Goal: Task Accomplishment & Management: Use online tool/utility

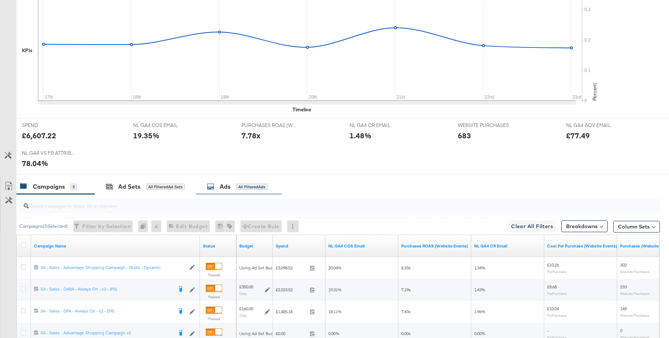
scroll to position [15, 0]
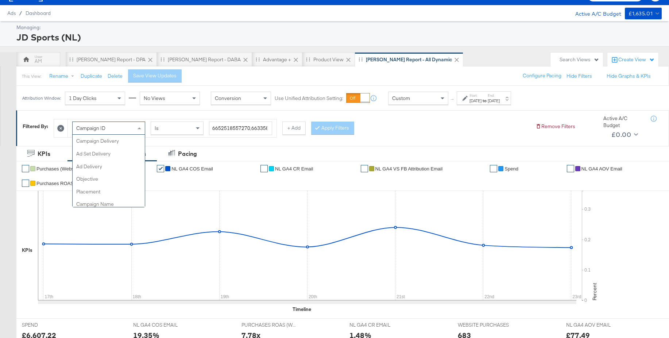
click at [130, 129] on div "Campaign ID" at bounding box center [109, 128] width 72 height 12
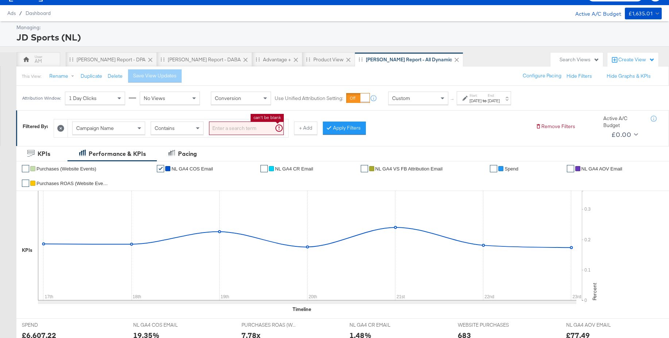
click at [227, 130] on input "search" at bounding box center [246, 127] width 75 height 13
drag, startPoint x: 345, startPoint y: 128, endPoint x: 341, endPoint y: 128, distance: 4.0
click at [345, 128] on button "Apply Filters" at bounding box center [332, 127] width 43 height 13
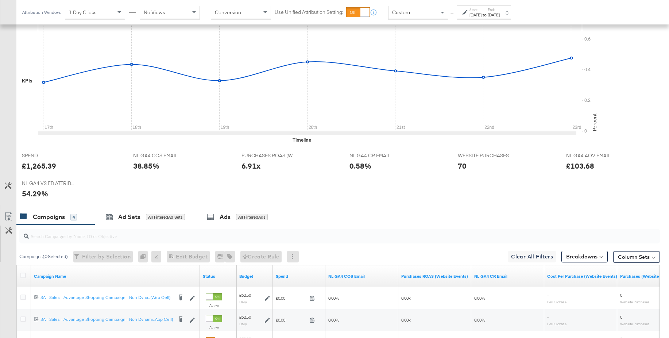
scroll to position [256, 0]
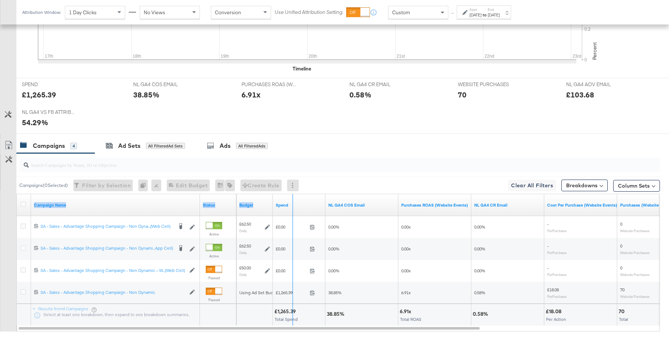
drag, startPoint x: 200, startPoint y: 200, endPoint x: 291, endPoint y: 200, distance: 91.2
click at [17, 194] on div "Campaign Name Status Budget Spend NL GA4 COS Email Purchases ROAS (Website Even…" at bounding box center [17, 194] width 0 height 0
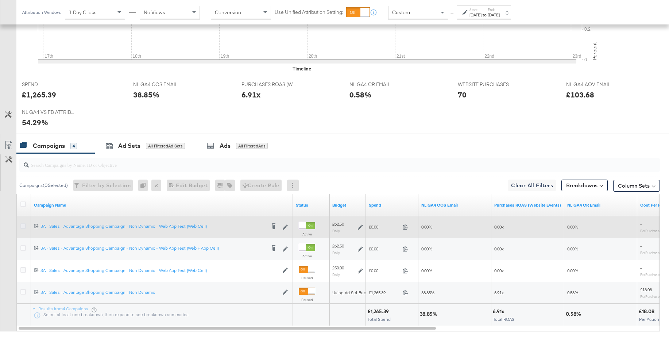
click at [24, 225] on icon at bounding box center [22, 225] width 5 height 5
click at [0, 0] on input "checkbox" at bounding box center [0, 0] width 0 height 0
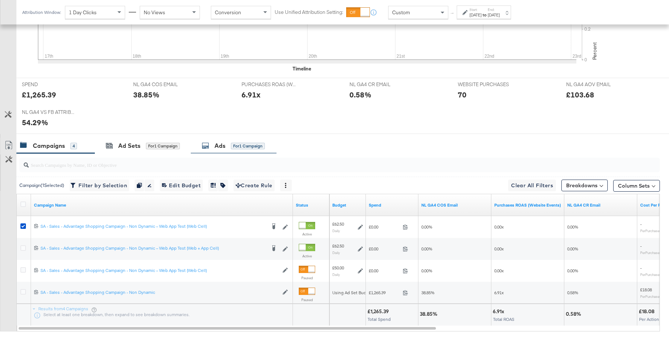
click at [212, 148] on div "Ads for 1 Campaign" at bounding box center [233, 146] width 63 height 8
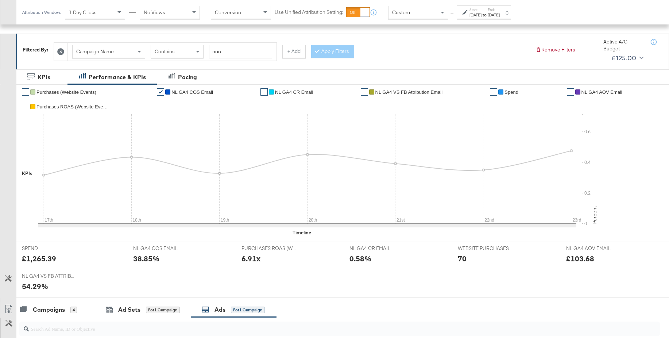
scroll to position [0, 0]
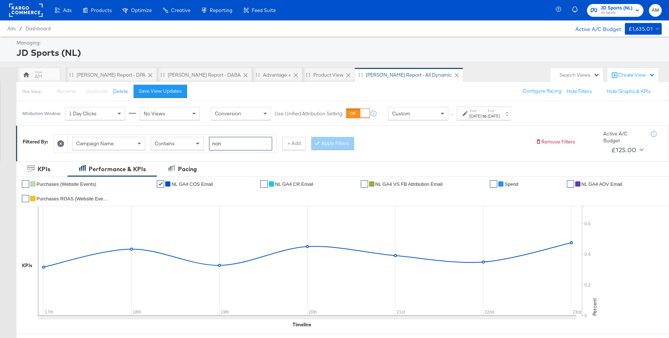
drag, startPoint x: 223, startPoint y: 143, endPoint x: 199, endPoint y: 143, distance: 24.1
click at [199, 143] on div "Campaign Name Contains non" at bounding box center [172, 143] width 200 height 13
click at [331, 140] on button "Apply Filters" at bounding box center [332, 143] width 43 height 13
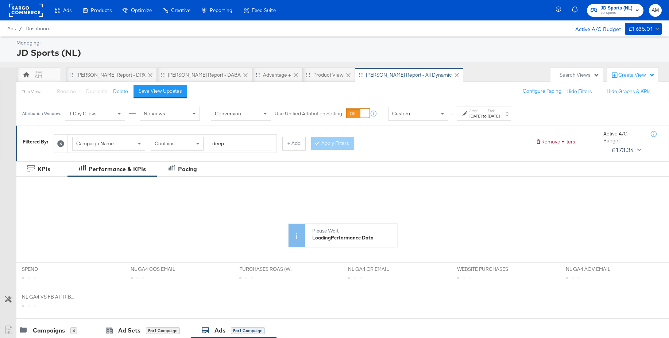
scroll to position [182, 0]
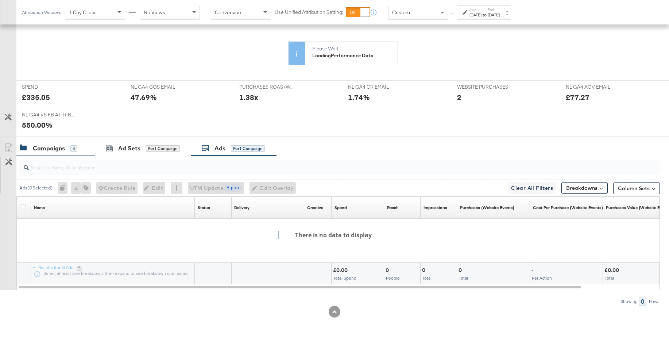
click at [46, 147] on div "Campaigns" at bounding box center [49, 148] width 32 height 8
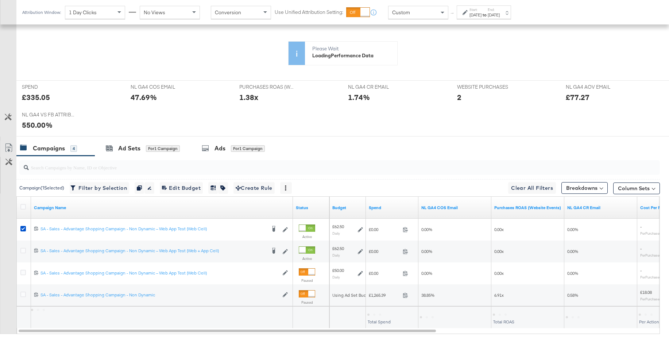
scroll to position [253, 0]
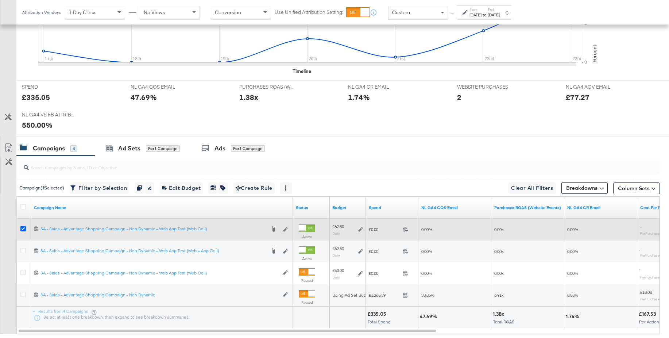
drag, startPoint x: 22, startPoint y: 228, endPoint x: 162, endPoint y: 177, distance: 149.7
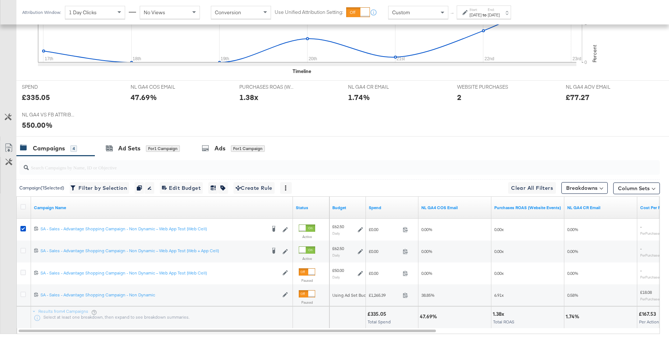
click at [22, 228] on icon at bounding box center [22, 228] width 5 height 5
click at [0, 0] on input "checkbox" at bounding box center [0, 0] width 0 height 0
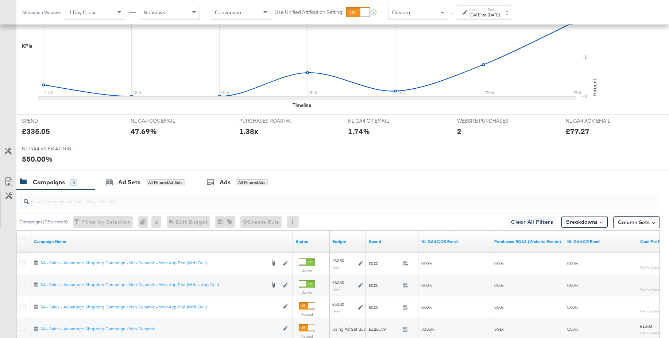
scroll to position [0, 0]
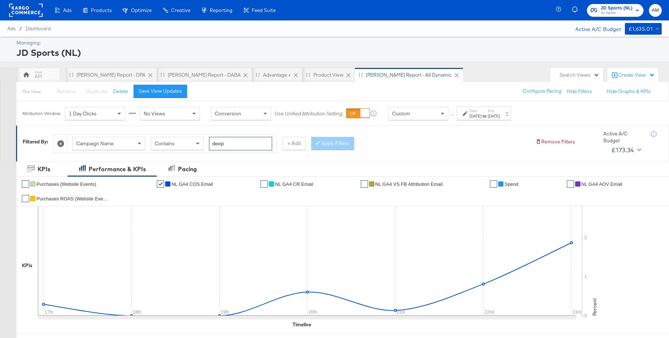
click at [236, 143] on input "deep" at bounding box center [240, 143] width 63 height 13
type input "deeplink"
click at [321, 145] on button "Apply Filters" at bounding box center [332, 143] width 43 height 13
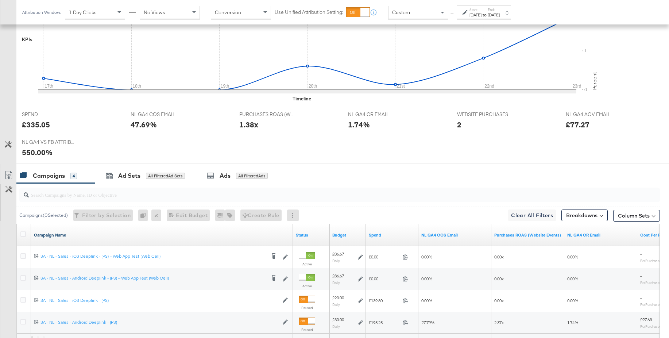
scroll to position [297, 0]
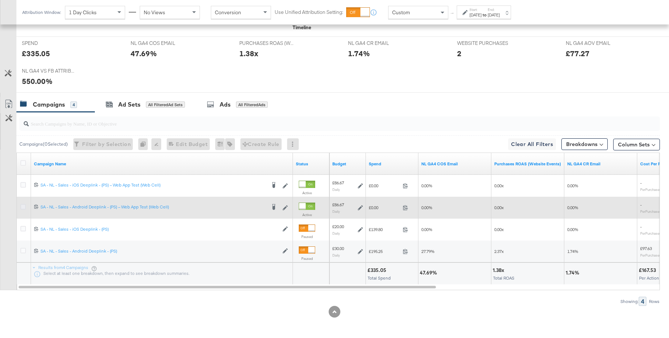
click at [24, 207] on icon at bounding box center [22, 206] width 5 height 5
click at [0, 0] on input "checkbox" at bounding box center [0, 0] width 0 height 0
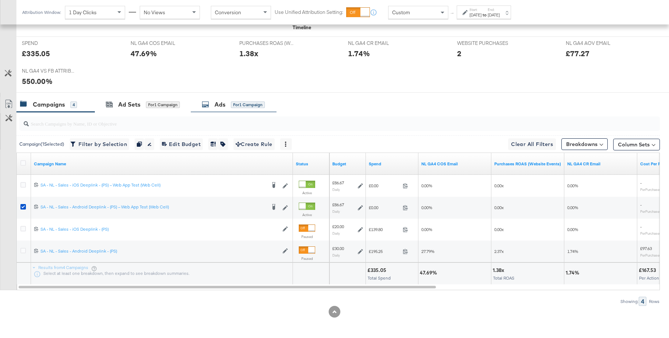
click at [217, 107] on div "Ads" at bounding box center [219, 104] width 11 height 8
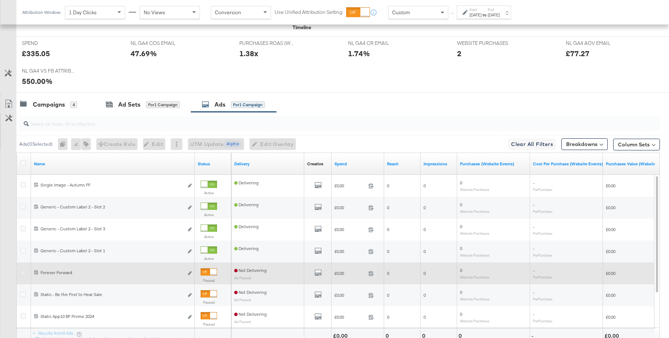
click at [23, 272] on icon at bounding box center [22, 272] width 5 height 5
click at [0, 0] on input "checkbox" at bounding box center [0, 0] width 0 height 0
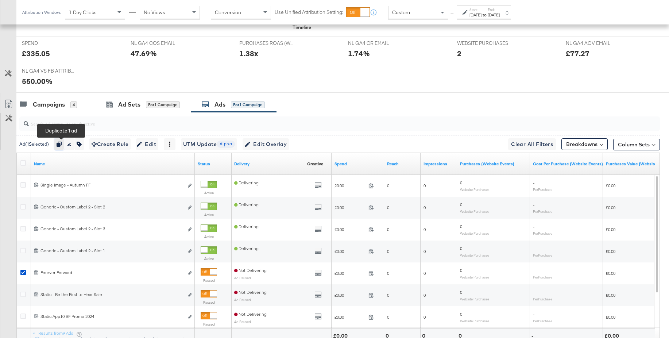
click at [61, 142] on icon "button" at bounding box center [59, 144] width 5 height 5
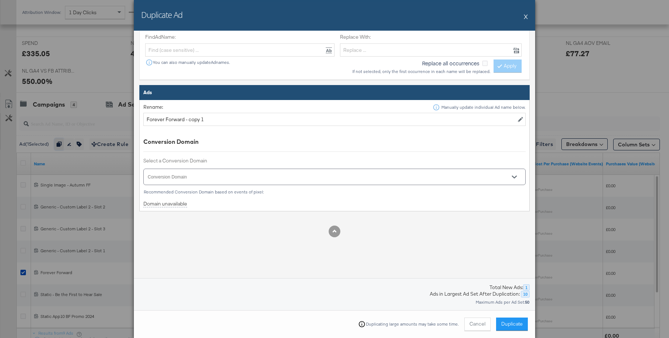
scroll to position [244, 0]
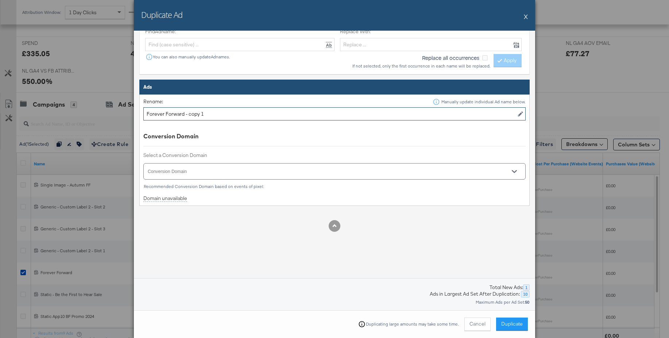
drag, startPoint x: 164, startPoint y: 113, endPoint x: 116, endPoint y: 113, distance: 47.8
click at [116, 113] on div "Duplicate Ad X Select Options Location Duplicate to original Ad Set(s) Duplicat…" at bounding box center [334, 169] width 669 height 338
click at [181, 169] on div at bounding box center [334, 171] width 382 height 16
type input "Student"
click at [515, 170] on icon "Open" at bounding box center [514, 171] width 5 height 5
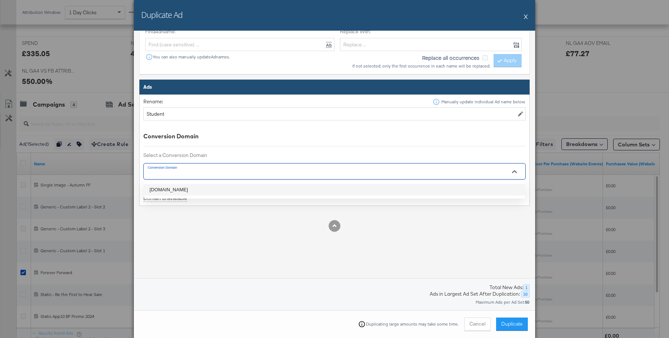
click at [170, 190] on li "[DOMAIN_NAME]" at bounding box center [335, 190] width 382 height 12
type input "[DOMAIN_NAME]"
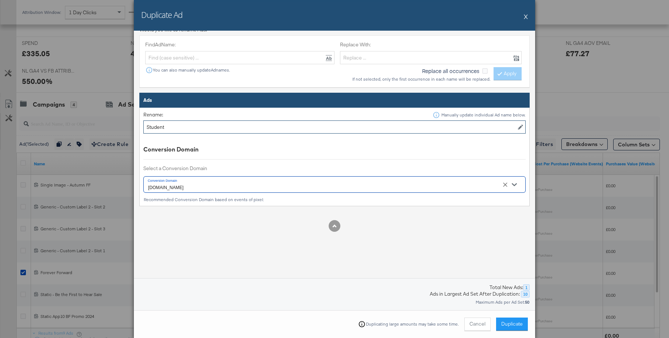
click at [147, 127] on input "Student" at bounding box center [334, 126] width 382 height 13
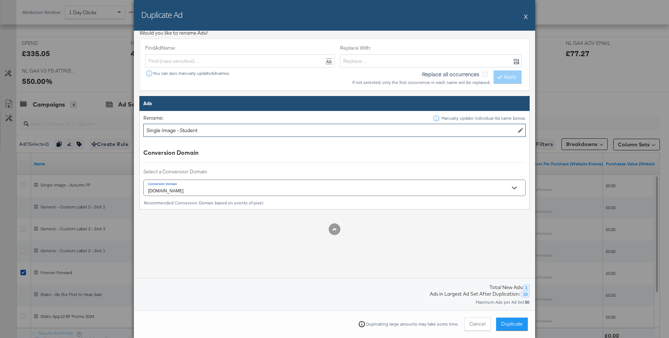
scroll to position [227, 0]
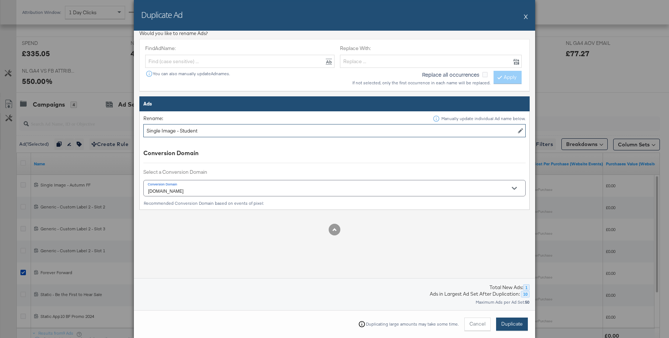
type input "Single Image - Student"
click at [511, 326] on span "Duplicate" at bounding box center [512, 323] width 22 height 7
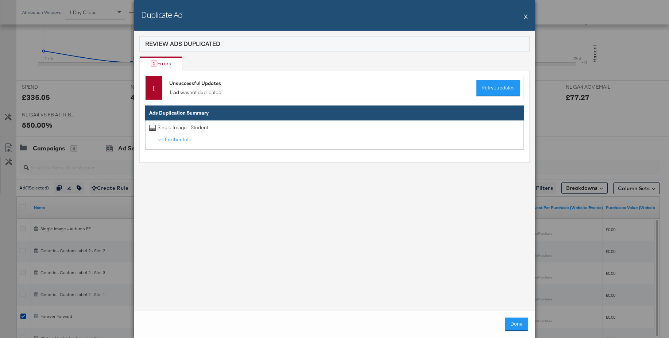
scroll to position [298, 0]
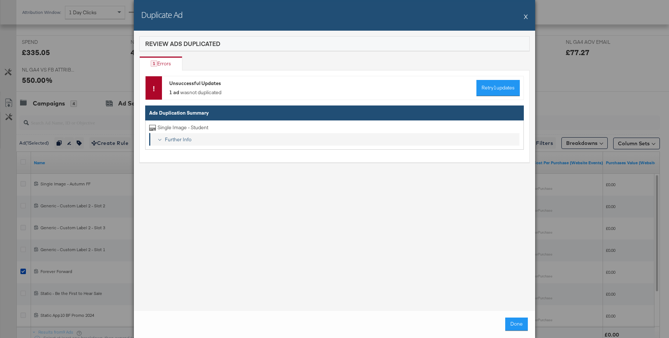
click at [176, 139] on div "Further Info" at bounding box center [339, 139] width 355 height 7
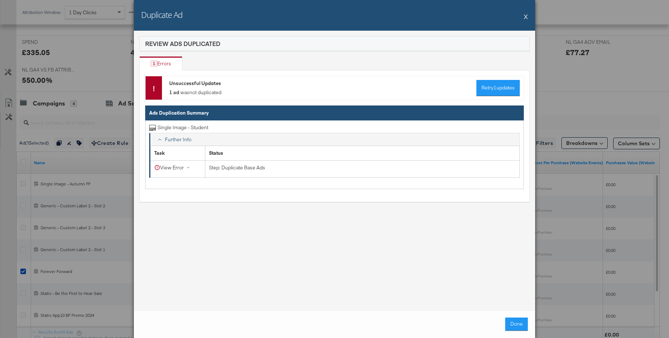
click at [526, 19] on button "X" at bounding box center [526, 16] width 4 height 15
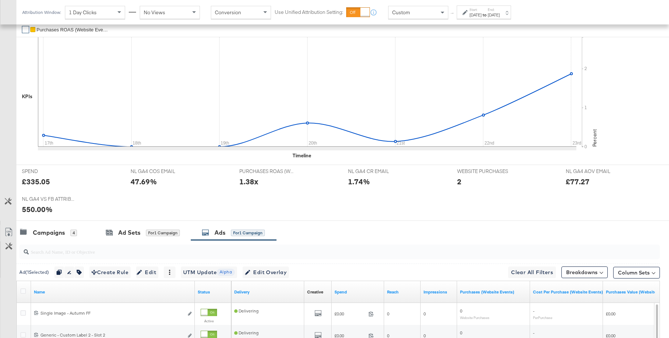
scroll to position [287, 0]
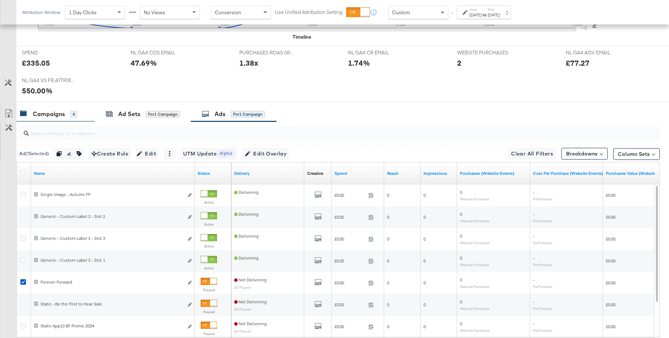
click at [53, 113] on div "Campaigns" at bounding box center [49, 114] width 32 height 8
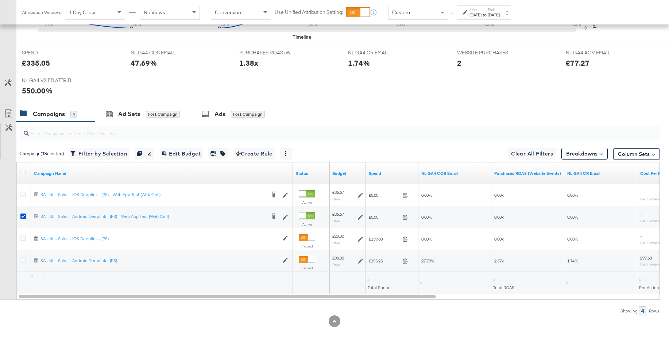
drag, startPoint x: 22, startPoint y: 215, endPoint x: 192, endPoint y: 144, distance: 184.4
click at [25, 213] on icon at bounding box center [22, 215] width 5 height 5
click at [0, 0] on input "checkbox" at bounding box center [0, 0] width 0 height 0
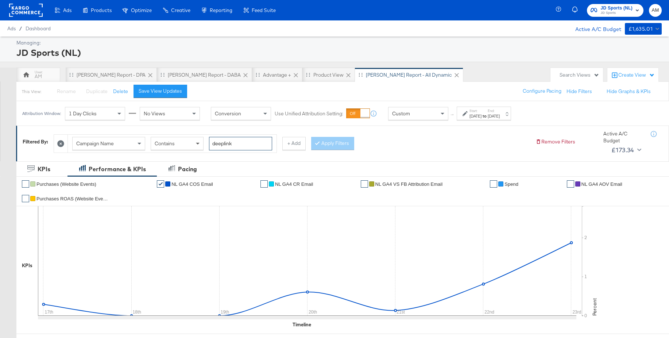
drag, startPoint x: 234, startPoint y: 145, endPoint x: 198, endPoint y: 143, distance: 35.5
click at [198, 143] on div "Campaign Name Contains deeplink" at bounding box center [172, 143] width 200 height 13
type input "non"
click at [330, 143] on button "Apply Filters" at bounding box center [332, 143] width 43 height 13
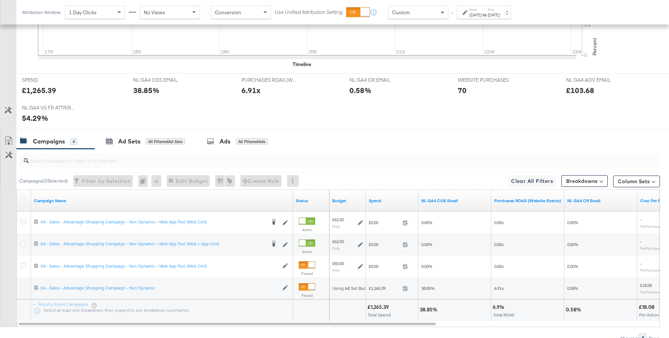
scroll to position [262, 0]
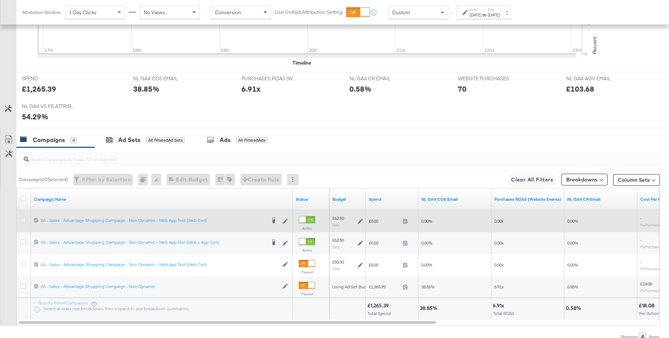
click at [24, 221] on icon at bounding box center [22, 219] width 5 height 5
click at [0, 0] on input "checkbox" at bounding box center [0, 0] width 0 height 0
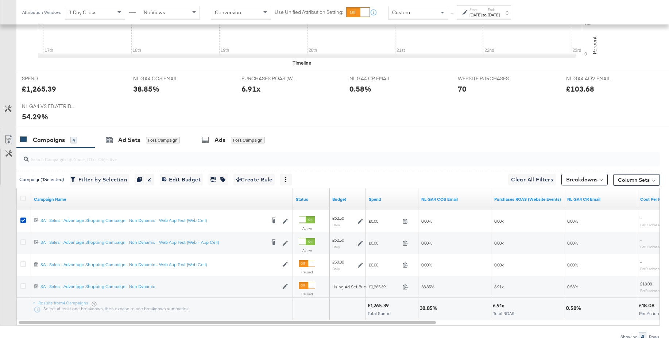
click at [219, 148] on div at bounding box center [337, 158] width 643 height 23
click at [220, 141] on div "Ads" at bounding box center [219, 140] width 11 height 8
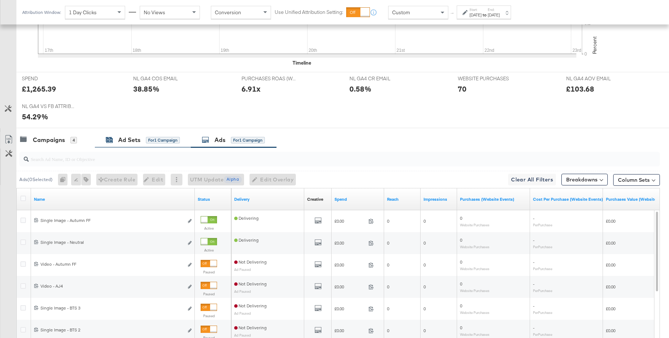
click at [130, 137] on div "Ad Sets" at bounding box center [129, 140] width 22 height 8
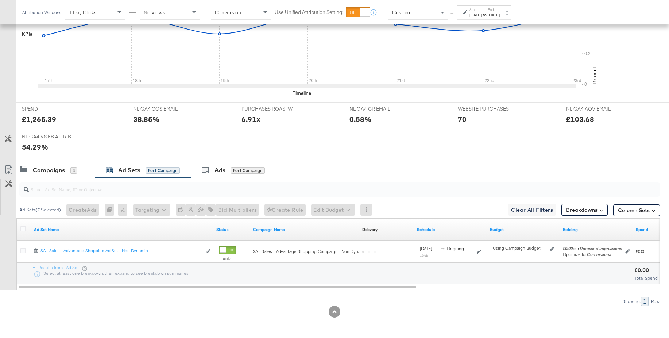
scroll to position [231, 0]
click at [25, 229] on icon at bounding box center [22, 228] width 5 height 5
click at [0, 0] on input "checkbox" at bounding box center [0, 0] width 0 height 0
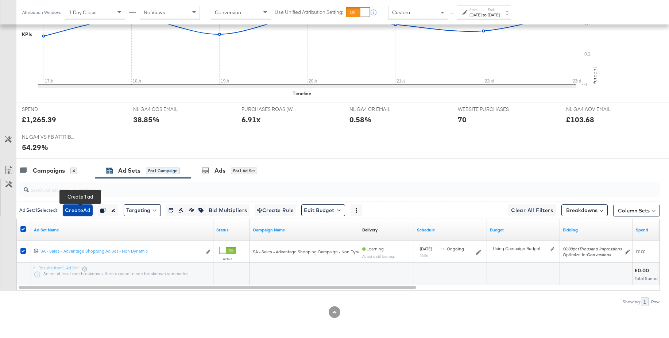
click at [76, 210] on span "Create Ad" at bounding box center [78, 210] width 26 height 9
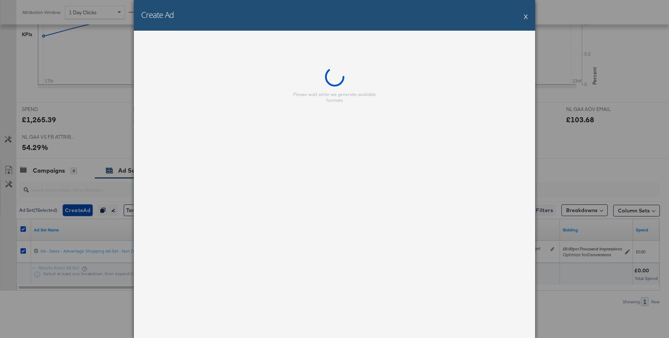
scroll to position [231, 0]
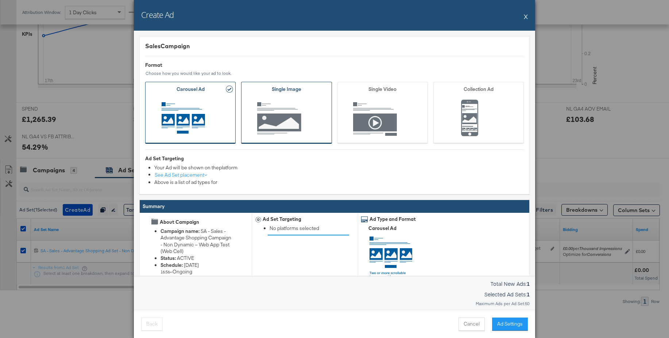
click at [286, 115] on span "Ad Format" at bounding box center [286, 119] width 68 height 40
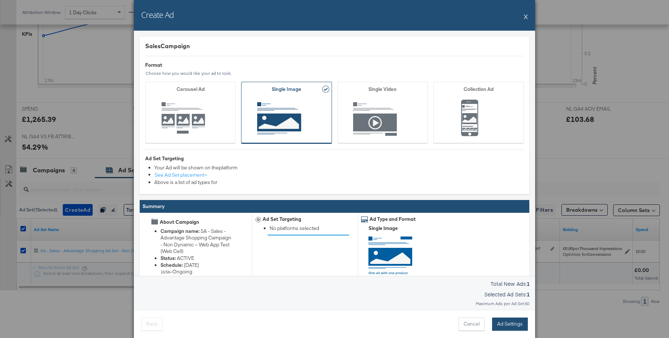
click at [511, 324] on button "Ad Settings" at bounding box center [510, 323] width 36 height 13
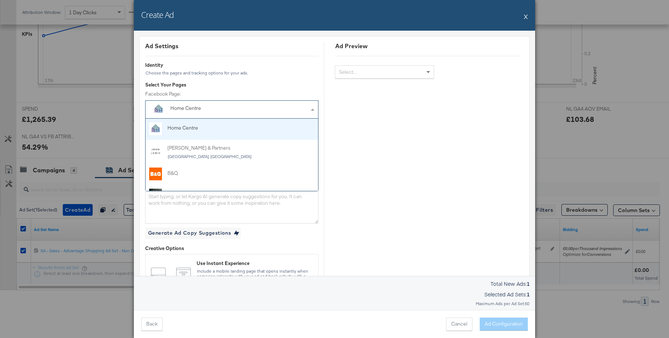
click at [210, 105] on div "Home Centre" at bounding box center [215, 108] width 90 height 7
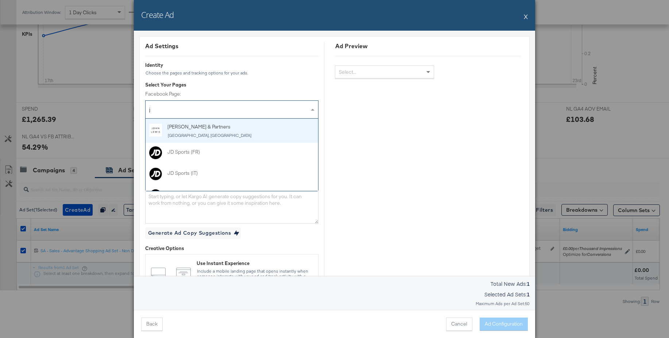
type input "jd"
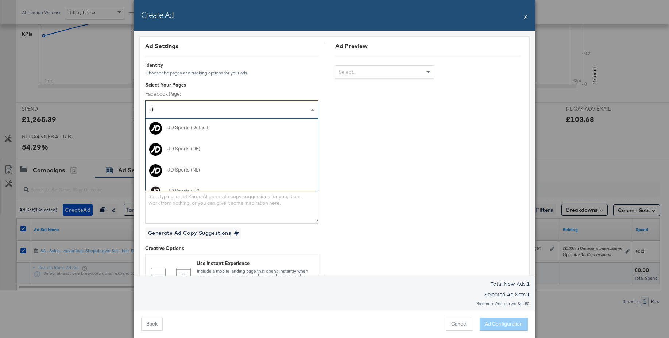
scroll to position [131, 0]
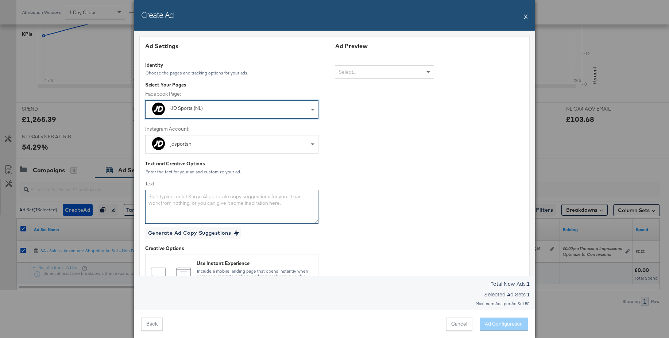
click at [188, 203] on textarea "Text:" at bounding box center [231, 207] width 173 height 34
paste textarea "De studentenkorting is hier. Ontdek nu je favoriete merken en shop nieuwe stijl…"
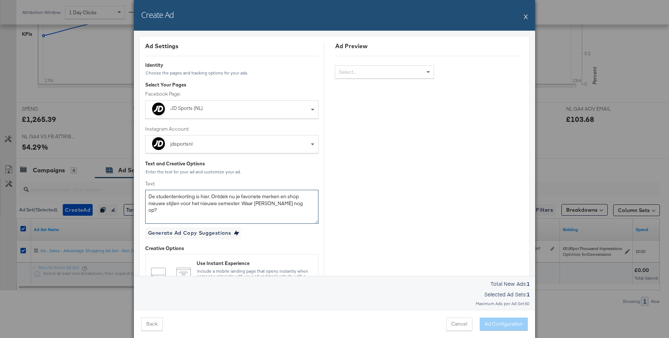
type textarea "De studentenkorting is hier. Ontdek nu je favoriete merken en shop nieuwe stijl…"
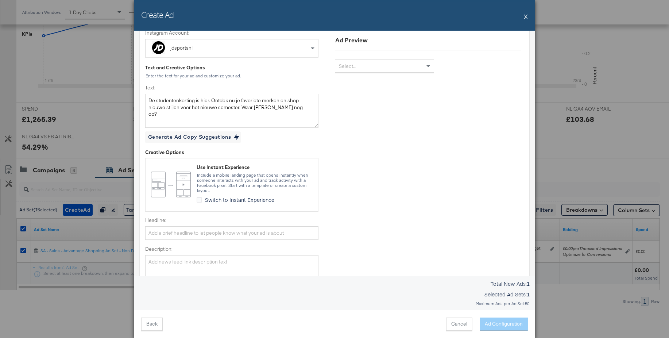
scroll to position [109, 0]
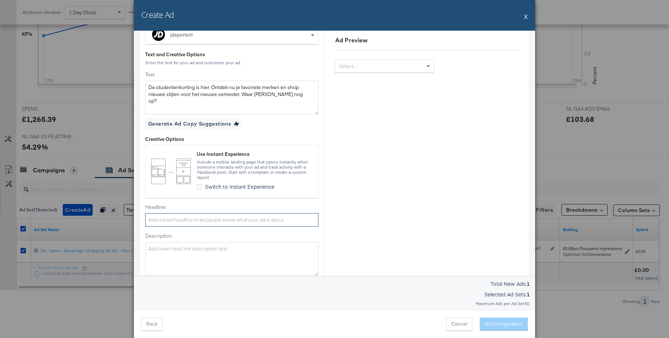
click at [188, 219] on input "Headline:" at bounding box center [231, 219] width 173 height 13
paste input "Meer korting voor studenten"
type input "Meer korting voor studenten"
click at [163, 256] on textarea "Description:" at bounding box center [231, 259] width 173 height 34
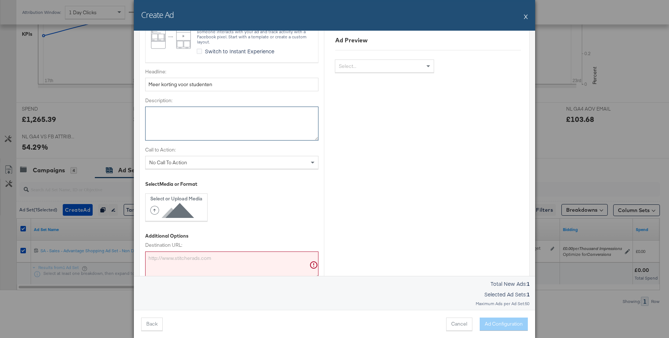
scroll to position [263, 0]
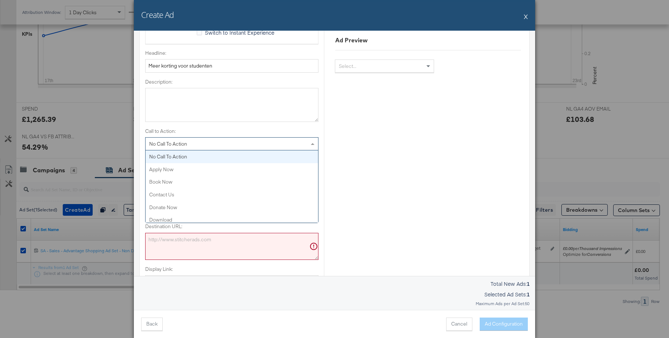
click at [171, 143] on span "No Call To Action" at bounding box center [168, 143] width 38 height 7
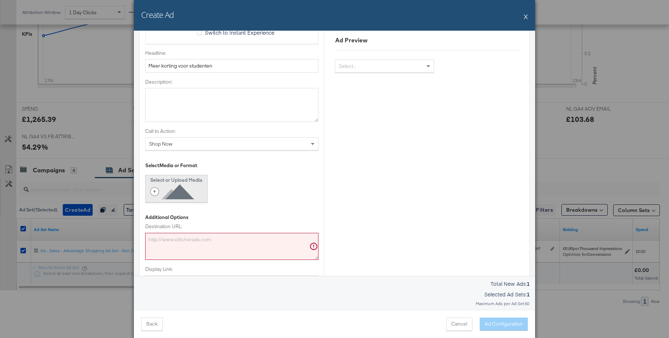
click at [170, 185] on icon at bounding box center [173, 191] width 47 height 16
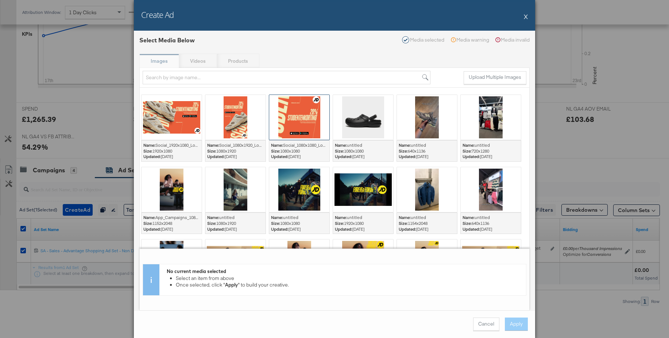
click at [297, 119] on div at bounding box center [299, 117] width 60 height 45
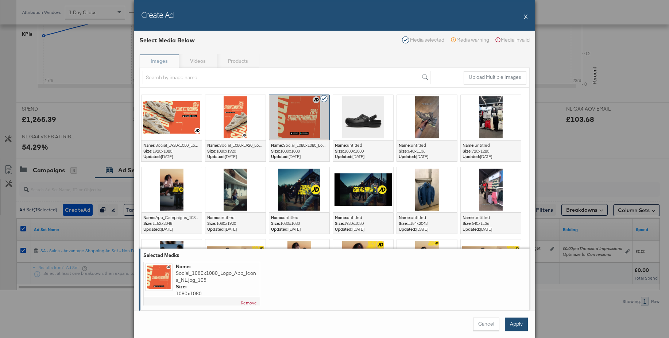
click at [518, 325] on button "Apply" at bounding box center [516, 323] width 23 height 13
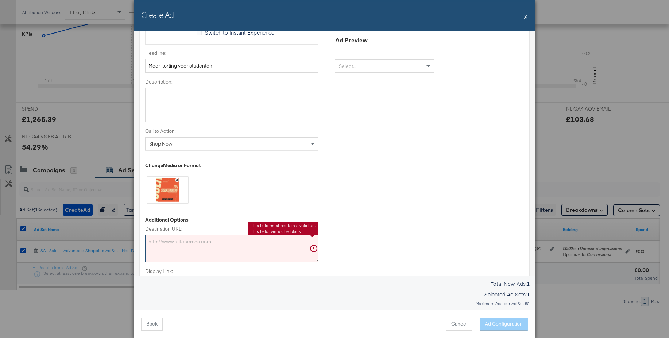
click at [175, 244] on textarea "Destination URL:" at bounding box center [231, 248] width 173 height 27
paste textarea "[URL][DOMAIN_NAME]"
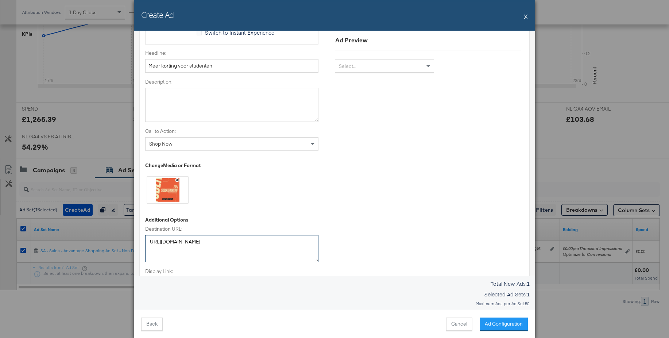
type textarea "[URL][DOMAIN_NAME]"
drag, startPoint x: 209, startPoint y: 245, endPoint x: 129, endPoint y: 232, distance: 81.4
click at [129, 232] on div "Create Ad X Ad Settings Identity Choose the pages and tracking options for your…" at bounding box center [334, 169] width 669 height 338
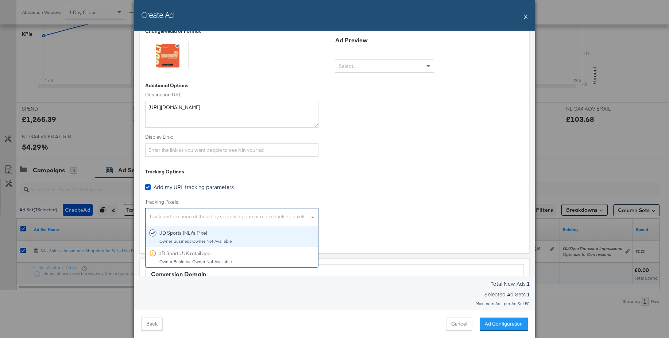
click at [231, 217] on div "Track performance of the ad by specifying one or more tracking pixels" at bounding box center [232, 218] width 173 height 16
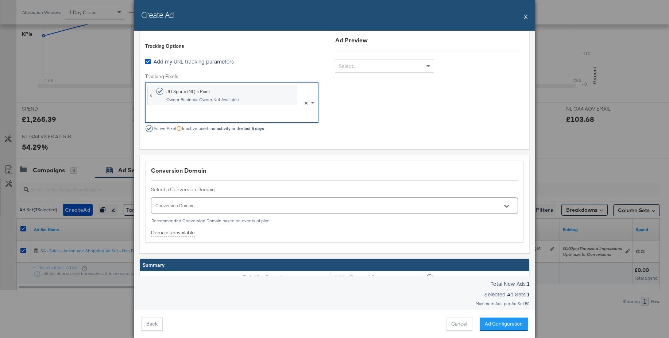
scroll to position [564, 0]
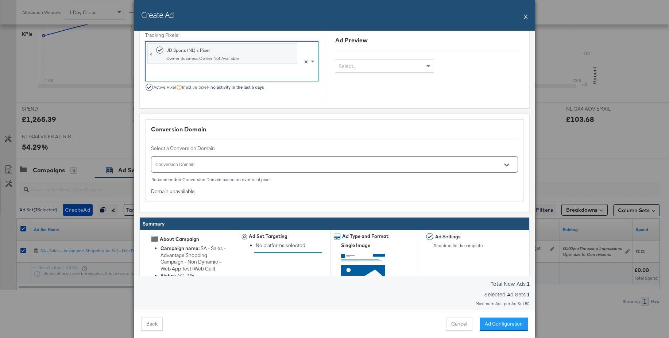
click at [507, 163] on icon "Open" at bounding box center [506, 164] width 5 height 5
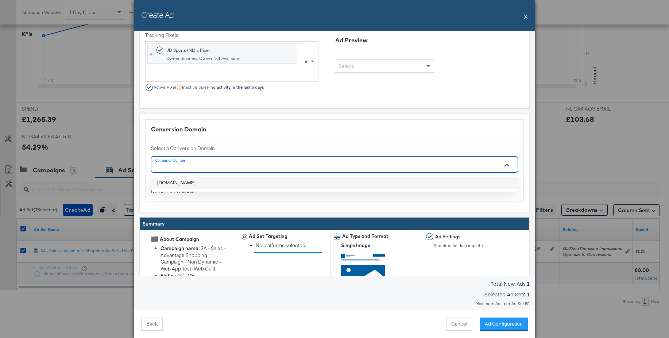
click at [183, 181] on li "[DOMAIN_NAME]" at bounding box center [334, 183] width 366 height 12
type input "[DOMAIN_NAME]"
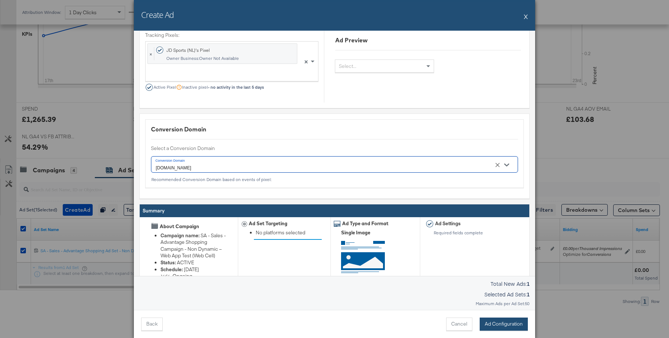
click at [502, 328] on button "Ad Configuration" at bounding box center [504, 323] width 48 height 13
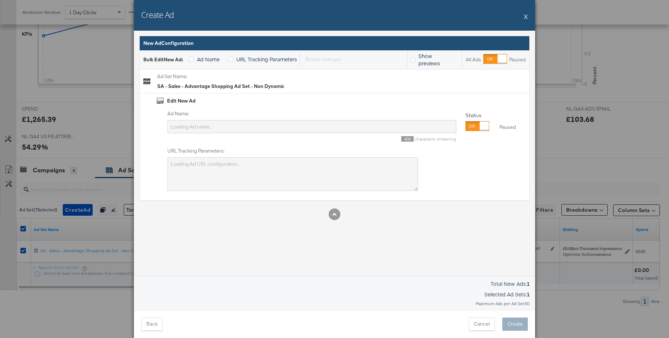
scroll to position [0, 0]
type input "SA - Sales - Advantage Shopping Campaign - Non Dynamic – Web App Test (Web Cell)"
type textarea "utm_campaign=SA - Sales - Advantage Shopping Campaign - Non Dynamic – Web App T…"
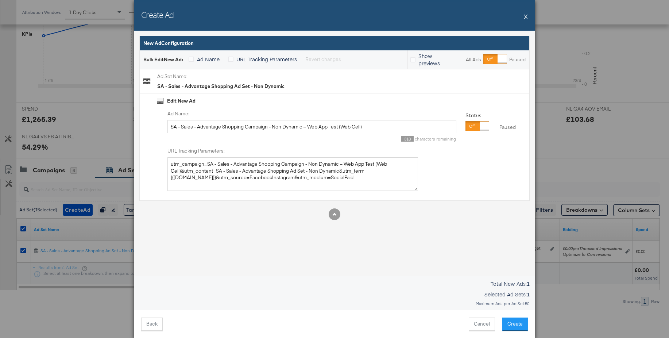
drag, startPoint x: 470, startPoint y: 127, endPoint x: 459, endPoint y: 127, distance: 11.3
click at [480, 127] on div at bounding box center [484, 125] width 9 height 9
click at [263, 124] on input "SA - Sales - Advantage Shopping Campaign - Non Dynamic – Web App Test (Web Cell)" at bounding box center [311, 126] width 289 height 13
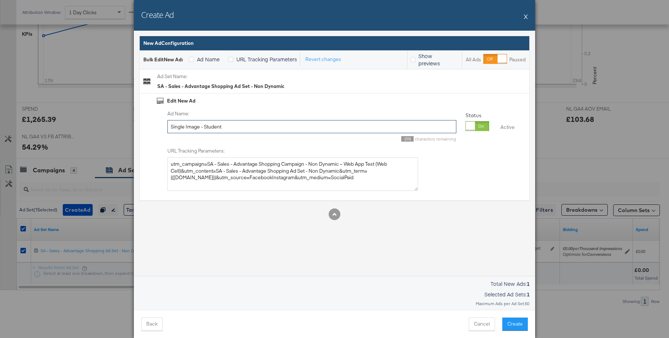
scroll to position [231, 0]
type input "Single Image - Student"
click at [513, 324] on button "Create" at bounding box center [515, 323] width 26 height 13
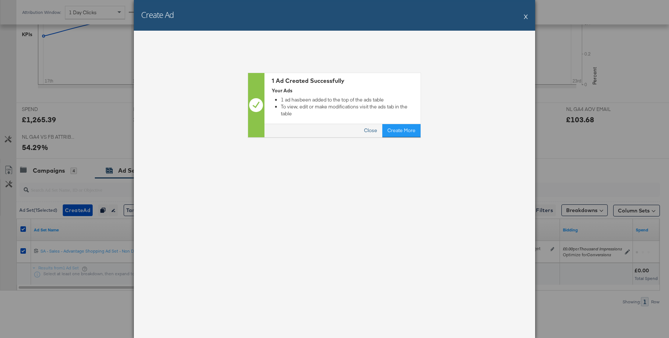
click at [371, 124] on button "Close" at bounding box center [370, 130] width 23 height 13
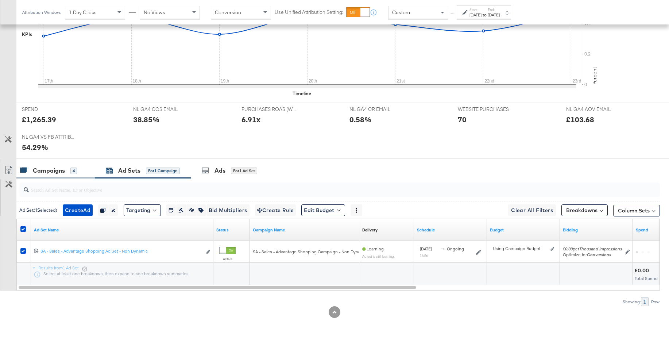
click at [45, 167] on div "Campaigns" at bounding box center [49, 170] width 32 height 8
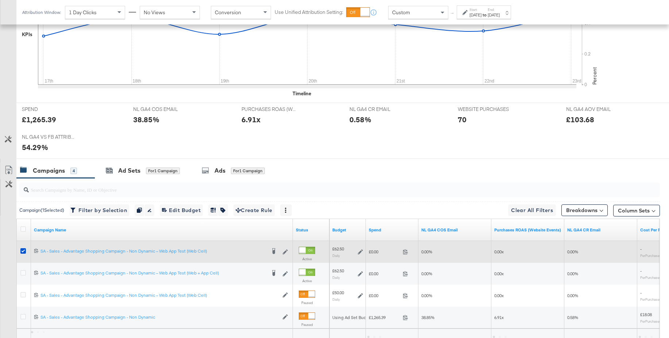
drag, startPoint x: 24, startPoint y: 273, endPoint x: 23, endPoint y: 259, distance: 14.2
click at [24, 273] on icon at bounding box center [22, 272] width 5 height 5
click at [0, 0] on input "checkbox" at bounding box center [0, 0] width 0 height 0
drag, startPoint x: 23, startPoint y: 250, endPoint x: 50, endPoint y: 236, distance: 30.0
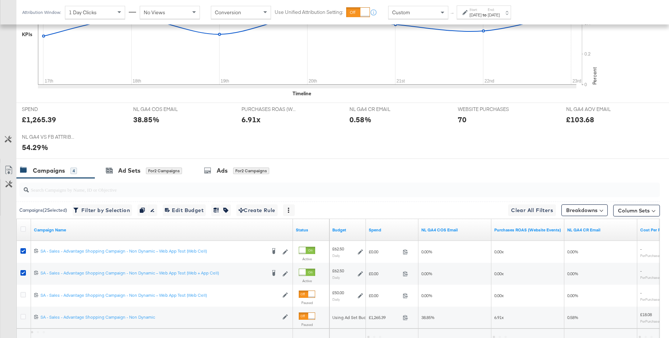
click at [23, 250] on icon at bounding box center [22, 250] width 5 height 5
click at [0, 0] on input "checkbox" at bounding box center [0, 0] width 0 height 0
click at [118, 171] on div "Ad Sets" at bounding box center [129, 170] width 22 height 8
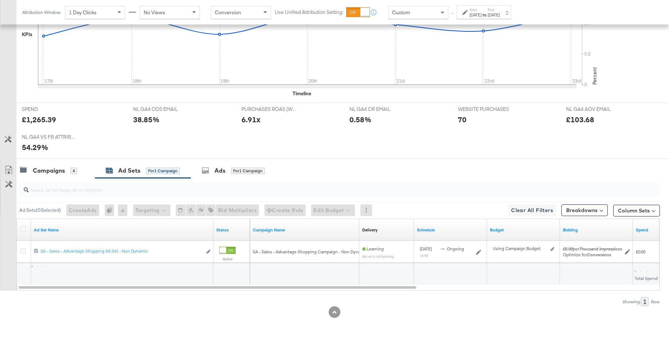
drag, startPoint x: 24, startPoint y: 231, endPoint x: 32, endPoint y: 230, distance: 8.4
click at [24, 231] on icon at bounding box center [22, 228] width 5 height 5
click at [0, 0] on input "checkbox" at bounding box center [0, 0] width 0 height 0
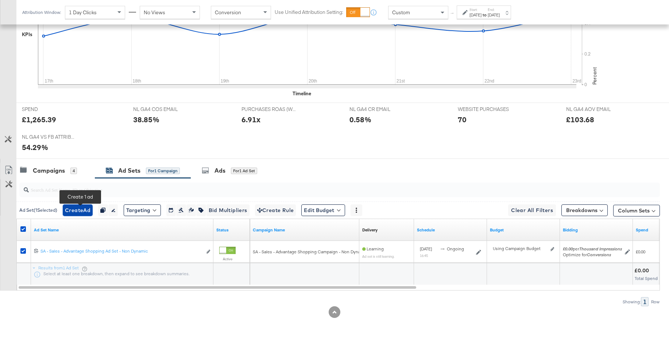
click at [76, 208] on span "Create Ad" at bounding box center [78, 210] width 26 height 9
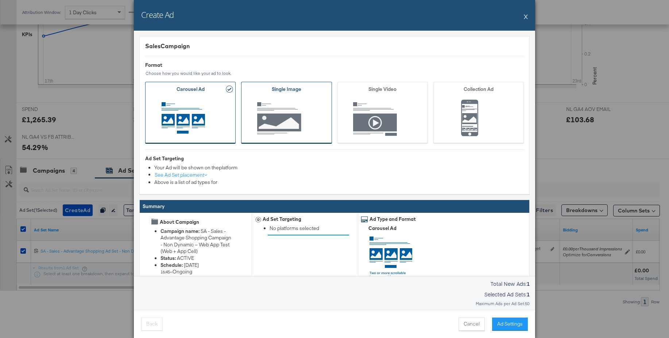
click at [297, 134] on span "Ad Format" at bounding box center [286, 119] width 68 height 40
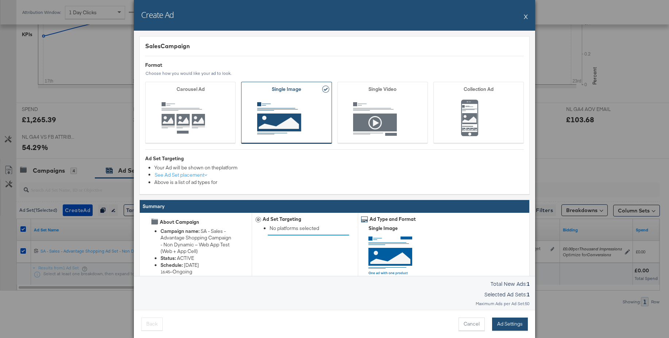
click at [499, 323] on button "Ad Settings" at bounding box center [510, 323] width 36 height 13
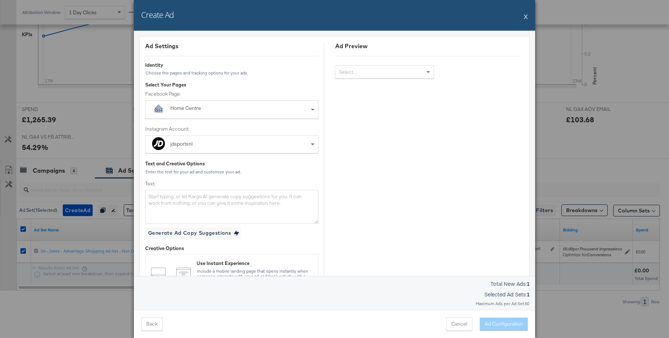
click at [193, 109] on div "Home Centre" at bounding box center [215, 108] width 90 height 7
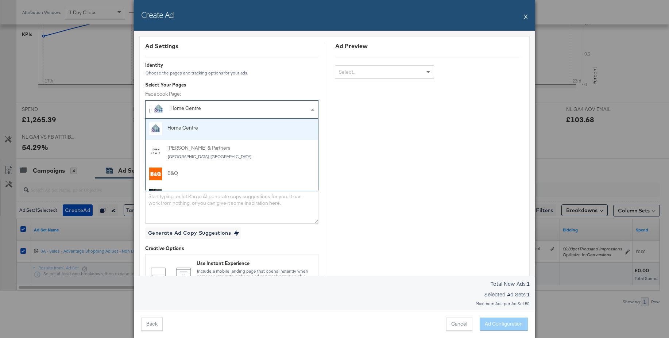
type input "jd"
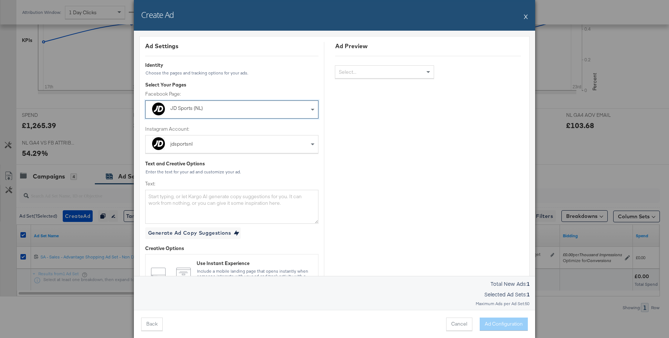
scroll to position [226, 0]
click at [188, 200] on textarea "Text:" at bounding box center [231, 207] width 173 height 34
paste textarea "[URL][DOMAIN_NAME]"
type textarea "[URL][DOMAIN_NAME]"
drag, startPoint x: 203, startPoint y: 203, endPoint x: 123, endPoint y: 190, distance: 81.0
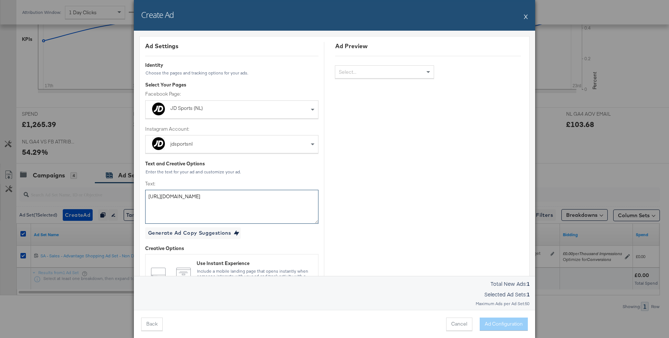
click at [123, 190] on div "Create Ad X Ad Settings Identity Choose the pages and tracking options for your…" at bounding box center [334, 169] width 669 height 338
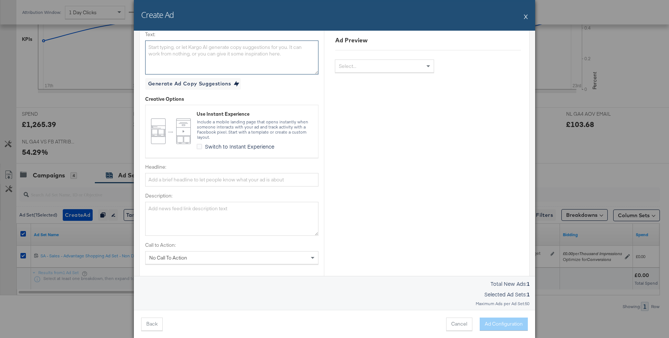
scroll to position [210, 0]
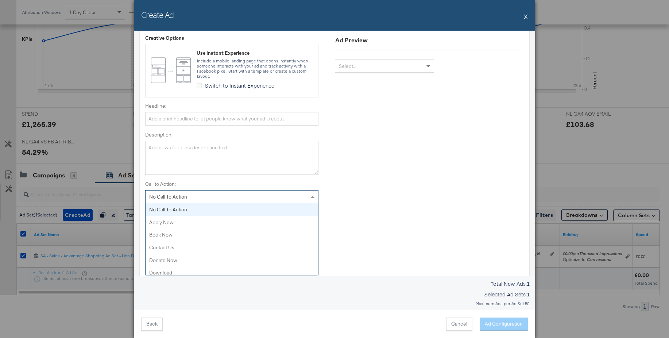
click at [211, 197] on div "No Call To Action" at bounding box center [232, 196] width 173 height 12
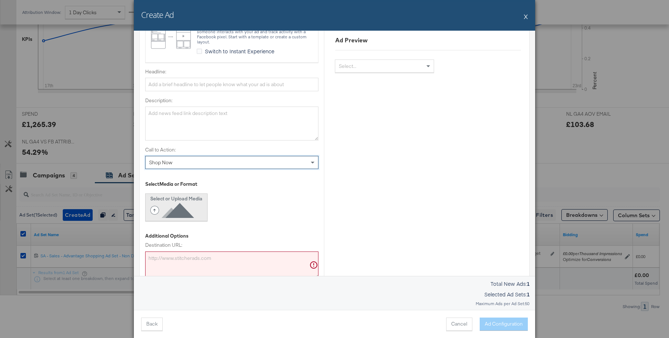
scroll to position [289, 0]
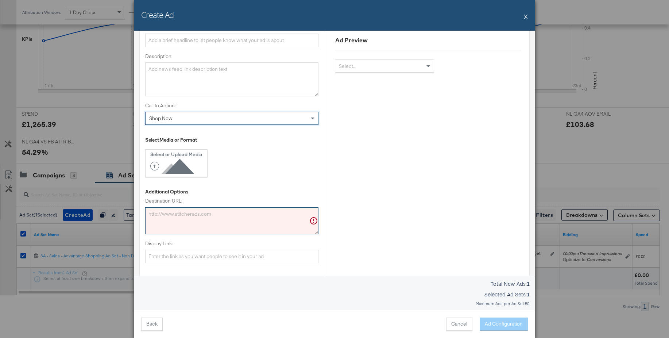
click at [172, 219] on textarea "Destination URL:" at bounding box center [231, 220] width 173 height 27
paste textarea "[URL][DOMAIN_NAME]"
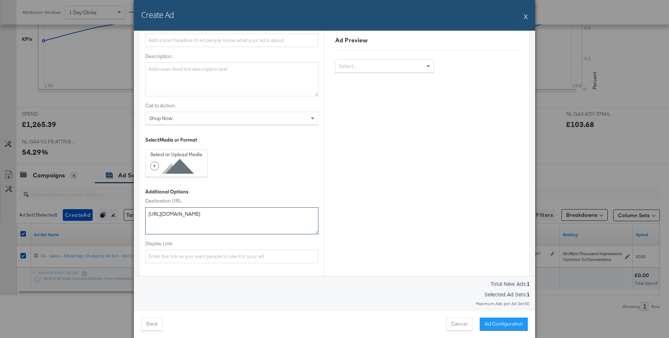
type textarea "[URL][DOMAIN_NAME]"
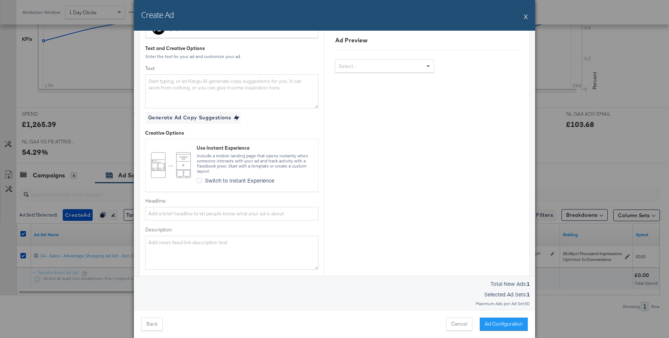
scroll to position [105, 0]
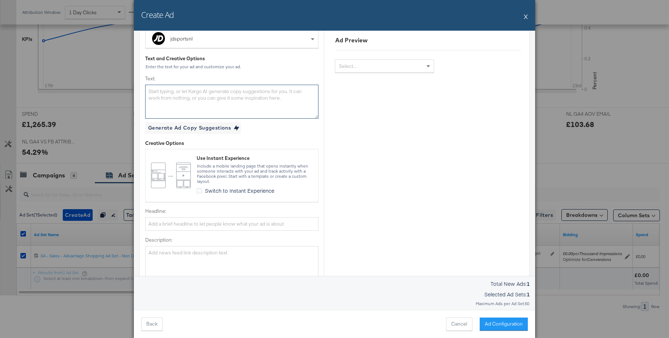
click at [180, 92] on textarea "Text:" at bounding box center [231, 102] width 173 height 34
paste textarea "De studentenkorting is hier. Ontdek nu je favoriete merken en shop nieuwe stijl…"
type textarea "De studentenkorting is hier. Ontdek nu je favoriete merken en shop nieuwe stijl…"
click at [175, 223] on input "Headline:" at bounding box center [231, 223] width 173 height 13
paste input "Meer korting voor studenten"
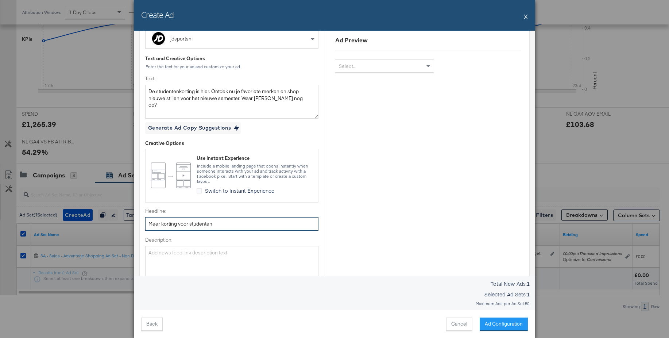
type input "Meer korting voor studenten"
drag, startPoint x: 159, startPoint y: 255, endPoint x: 174, endPoint y: 250, distance: 16.1
click at [159, 255] on textarea "Description:" at bounding box center [231, 263] width 173 height 34
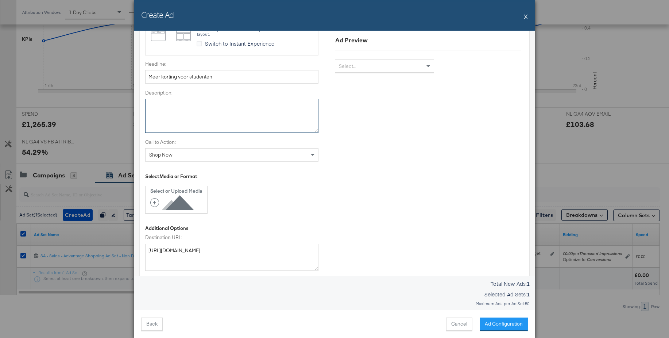
scroll to position [291, 0]
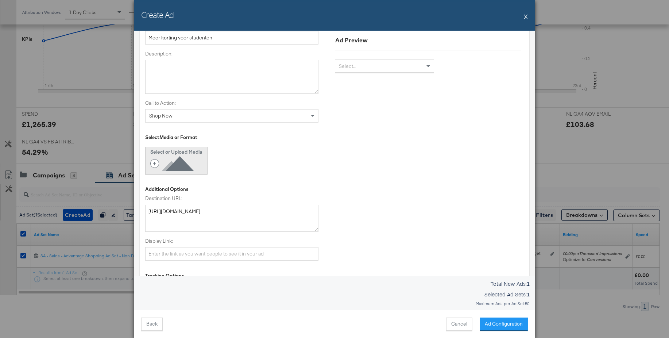
click at [187, 165] on icon at bounding box center [173, 163] width 47 height 16
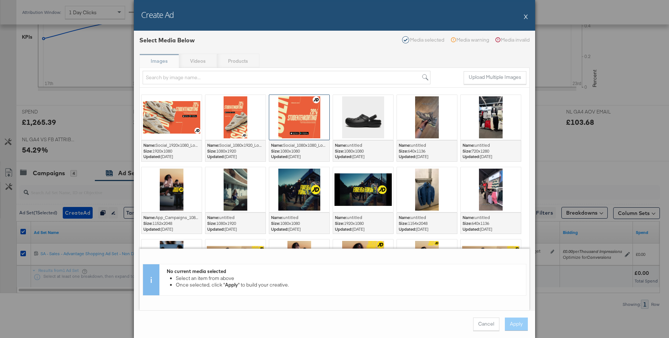
click at [301, 116] on div at bounding box center [299, 117] width 60 height 45
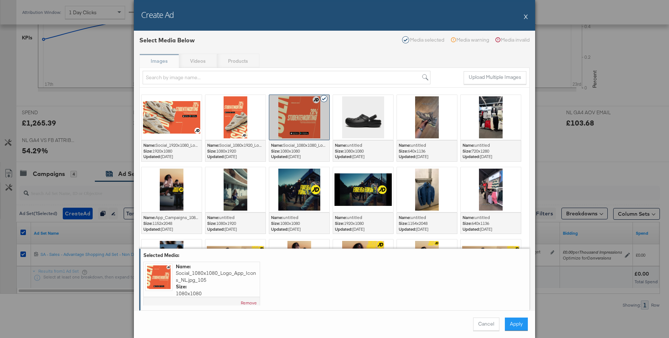
scroll to position [226, 0]
click at [517, 323] on button "Apply" at bounding box center [516, 323] width 23 height 13
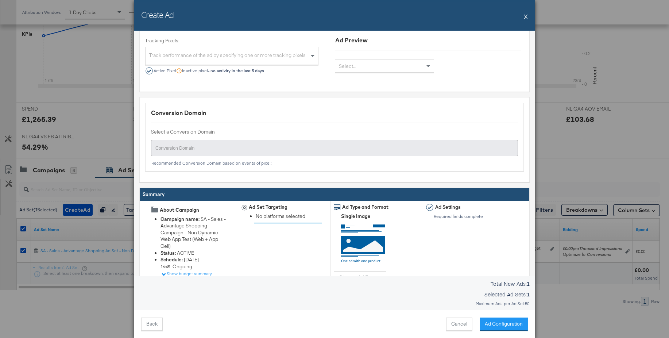
scroll to position [561, 0]
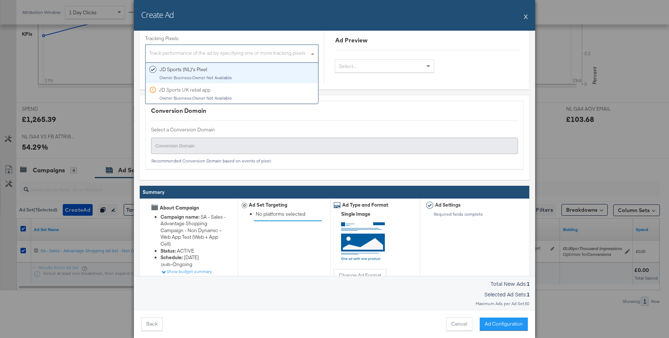
drag, startPoint x: 200, startPoint y: 53, endPoint x: 195, endPoint y: 53, distance: 4.4
click at [200, 53] on div "Track performance of the ad by specifying one or more tracking pixels" at bounding box center [232, 55] width 173 height 16
click at [195, 53] on div "Track performance of the ad by specifying one or more tracking pixels" at bounding box center [232, 55] width 173 height 16
drag, startPoint x: 193, startPoint y: 69, endPoint x: 202, endPoint y: 102, distance: 34.1
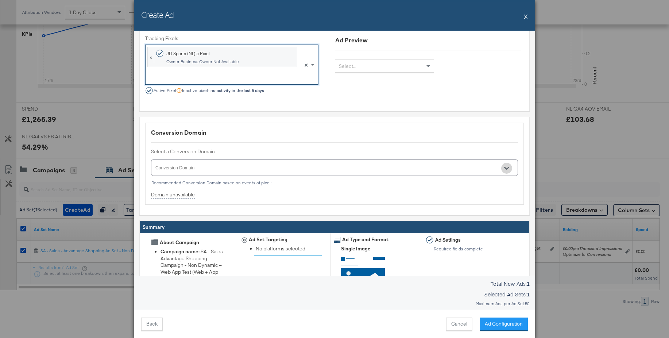
click at [504, 167] on icon "Open" at bounding box center [506, 168] width 5 height 3
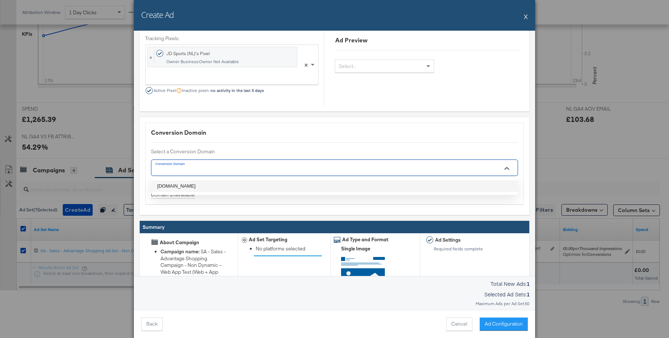
drag, startPoint x: 162, startPoint y: 185, endPoint x: 378, endPoint y: 229, distance: 220.8
click at [162, 185] on li "[DOMAIN_NAME]" at bounding box center [334, 186] width 366 height 12
type input "[DOMAIN_NAME]"
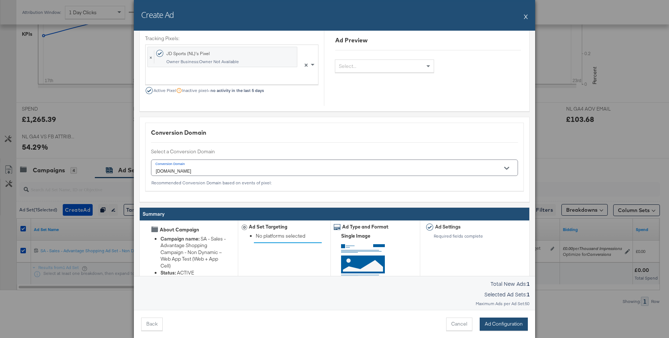
click at [496, 324] on button "Ad Configuration" at bounding box center [504, 323] width 48 height 13
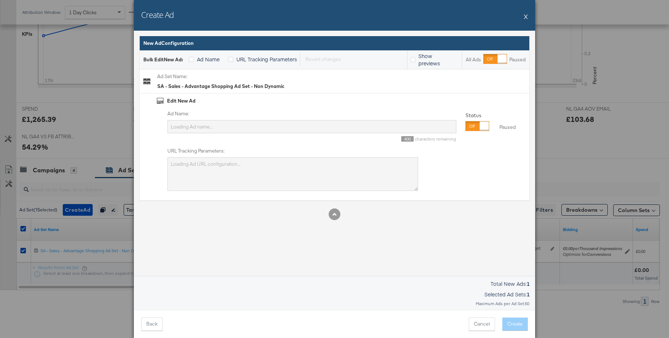
scroll to position [0, 0]
type input "SA - Sales - Advantage Shopping Campaign - Non Dynamic – Web App Test (Web + Ap…"
type textarea "utm_campaign=SA - Sales - Advantage Shopping Campaign - Non Dynamic – Web App T…"
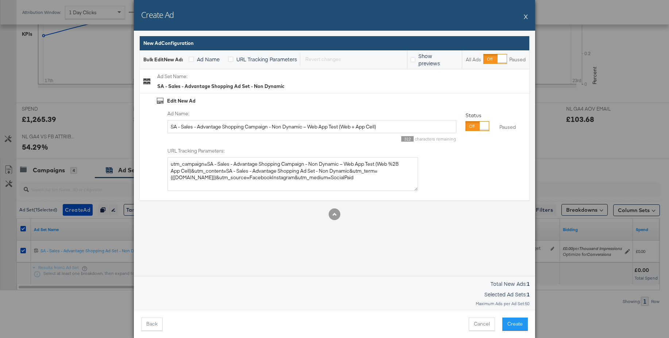
drag, startPoint x: 464, startPoint y: 124, endPoint x: 472, endPoint y: 127, distance: 7.6
click at [465, 124] on div "Status Paused Paused" at bounding box center [494, 124] width 64 height 33
click at [480, 127] on div at bounding box center [484, 125] width 9 height 9
click at [328, 128] on input "SA - Sales - Advantage Shopping Campaign - Non Dynamic – Web App Test (Web + Ap…" at bounding box center [311, 126] width 289 height 13
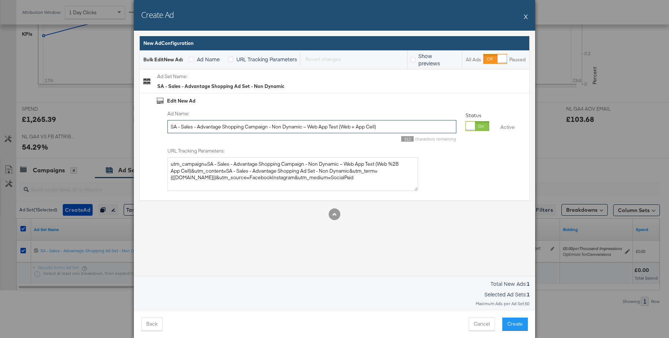
click at [328, 128] on input "SA - Sales - Advantage Shopping Campaign - Non Dynamic – Web App Test (Web + Ap…" at bounding box center [311, 126] width 289 height 13
type input "Single Image - Student"
click at [514, 320] on button "Create" at bounding box center [515, 323] width 26 height 13
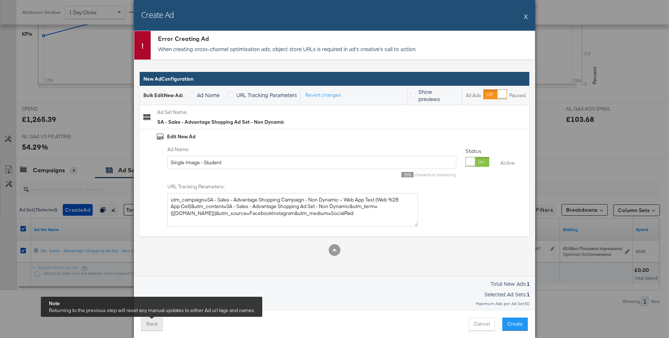
click at [153, 327] on button "Back" at bounding box center [152, 323] width 22 height 13
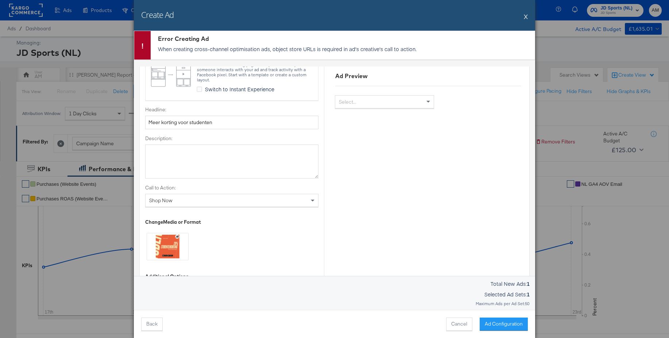
scroll to position [297, 0]
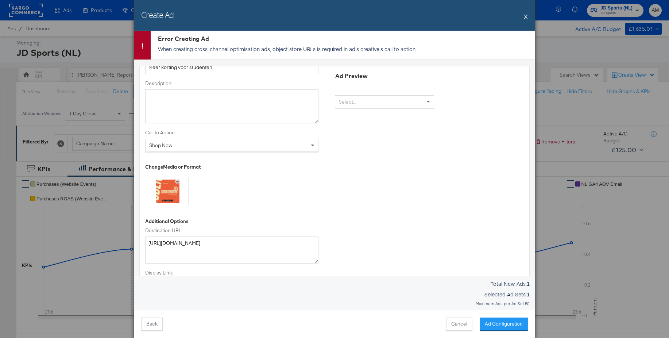
click at [313, 144] on span at bounding box center [313, 145] width 9 height 12
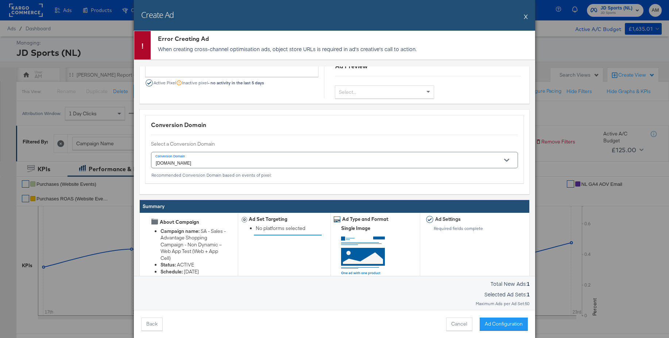
scroll to position [609, 0]
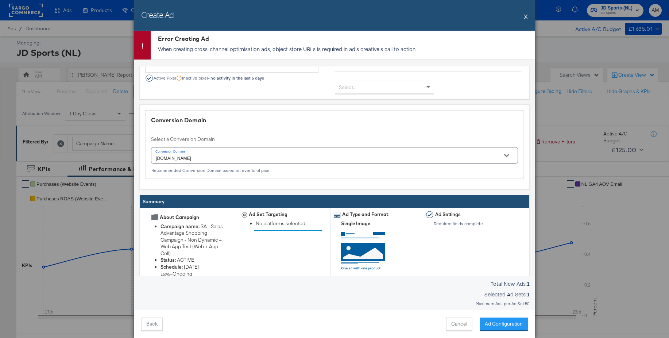
click at [506, 322] on button "Ad Configuration" at bounding box center [504, 323] width 48 height 13
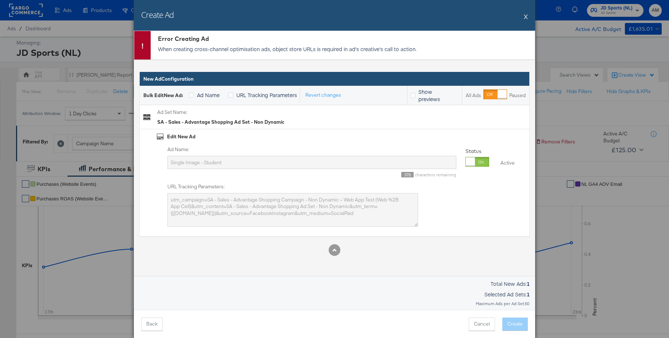
scroll to position [0, 0]
type input "SA - Sales - Advantage Shopping Campaign - Non Dynamic – Web App Test (Web + Ap…"
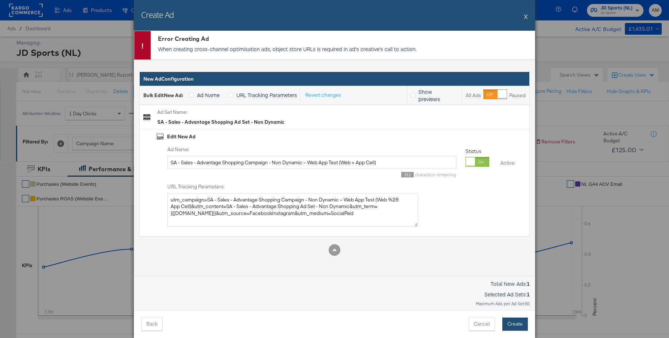
click at [511, 325] on button "Create" at bounding box center [515, 323] width 26 height 13
click at [527, 18] on button "X" at bounding box center [526, 16] width 4 height 15
